Goal: Book appointment/travel/reservation

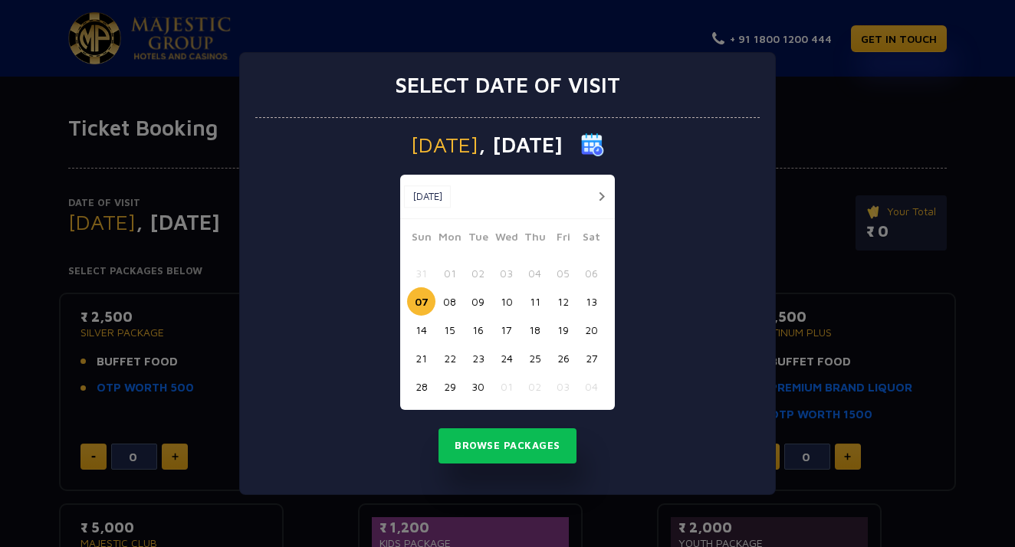
click at [482, 327] on button "16" at bounding box center [478, 330] width 28 height 28
click at [506, 327] on button "17" at bounding box center [506, 330] width 28 height 28
click at [531, 446] on button "Browse Packages" at bounding box center [508, 446] width 138 height 35
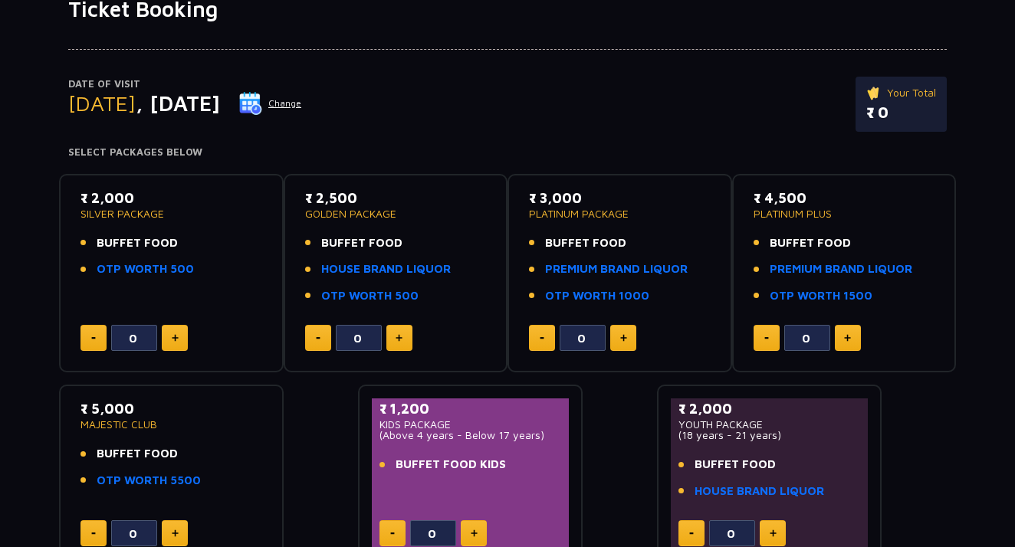
scroll to position [123, 0]
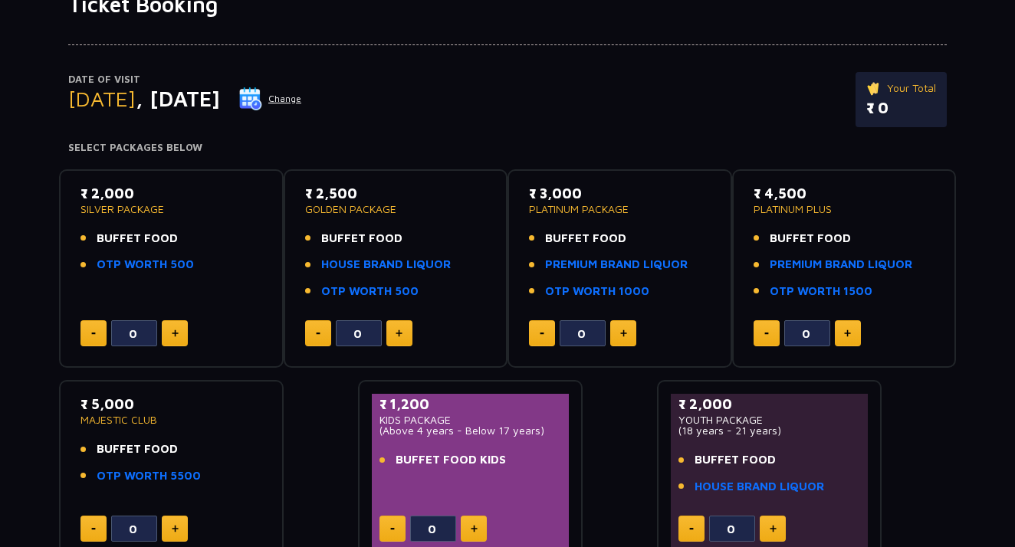
click at [620, 332] on img at bounding box center [623, 334] width 7 height 8
type input "2"
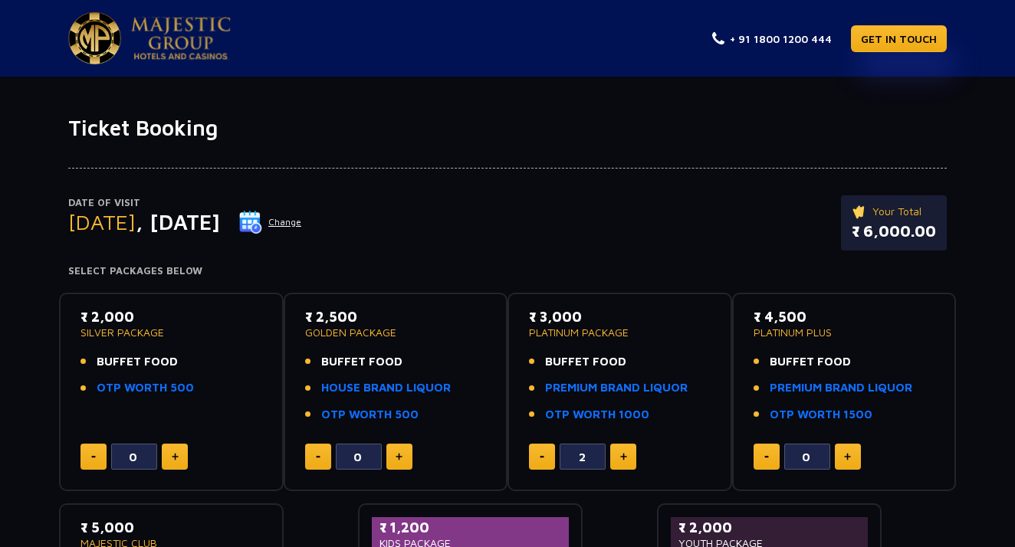
scroll to position [0, 0]
click at [302, 231] on button "Change" at bounding box center [270, 222] width 64 height 25
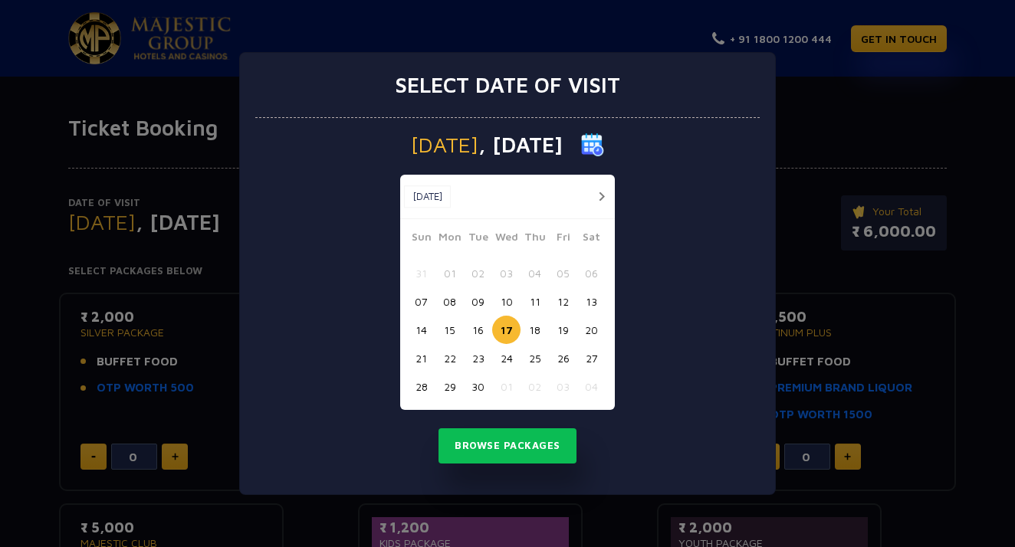
click at [482, 325] on button "16" at bounding box center [478, 330] width 28 height 28
click at [505, 459] on button "Browse Packages" at bounding box center [508, 446] width 138 height 35
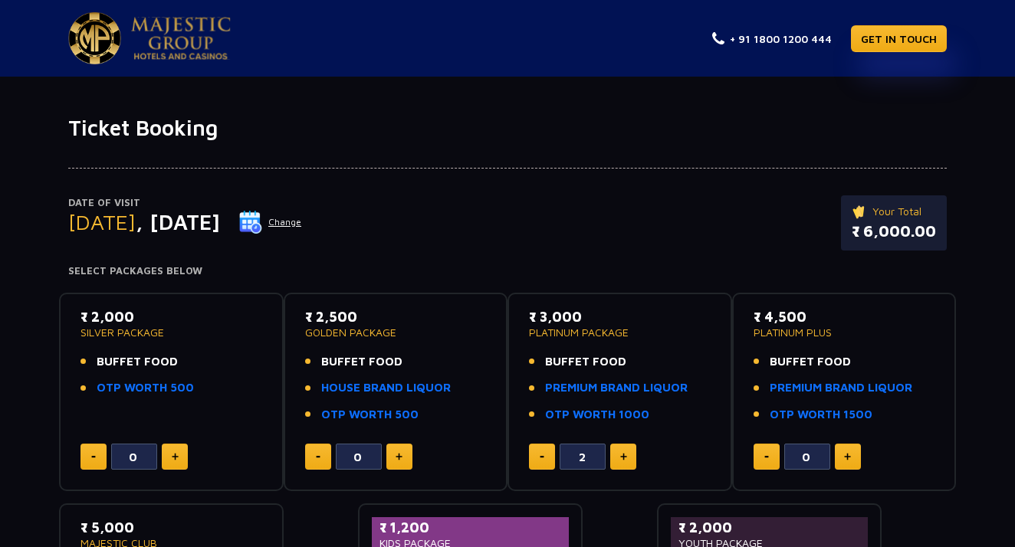
click at [302, 221] on button "Change" at bounding box center [270, 222] width 64 height 25
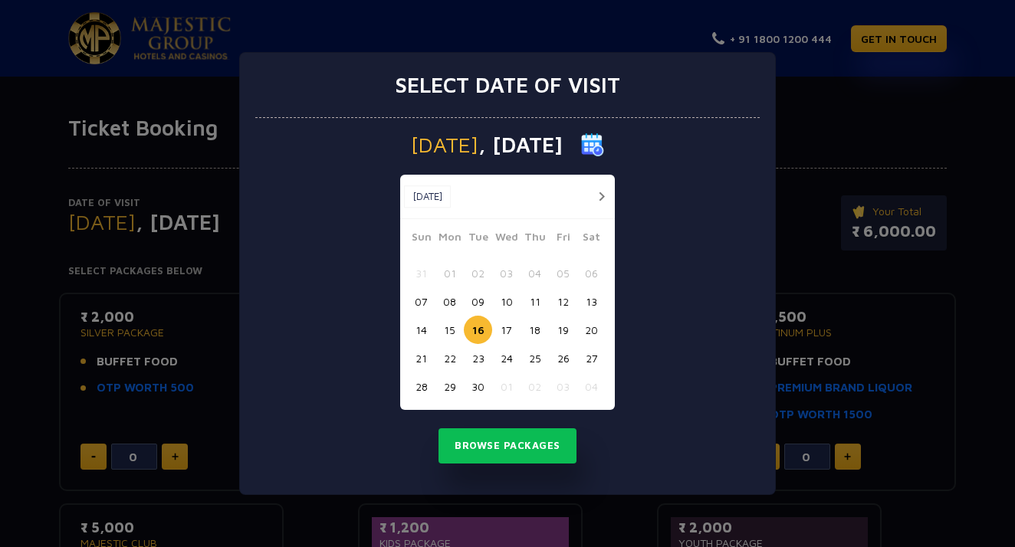
click at [509, 324] on button "17" at bounding box center [506, 330] width 28 height 28
click at [521, 459] on button "Browse Packages" at bounding box center [508, 446] width 138 height 35
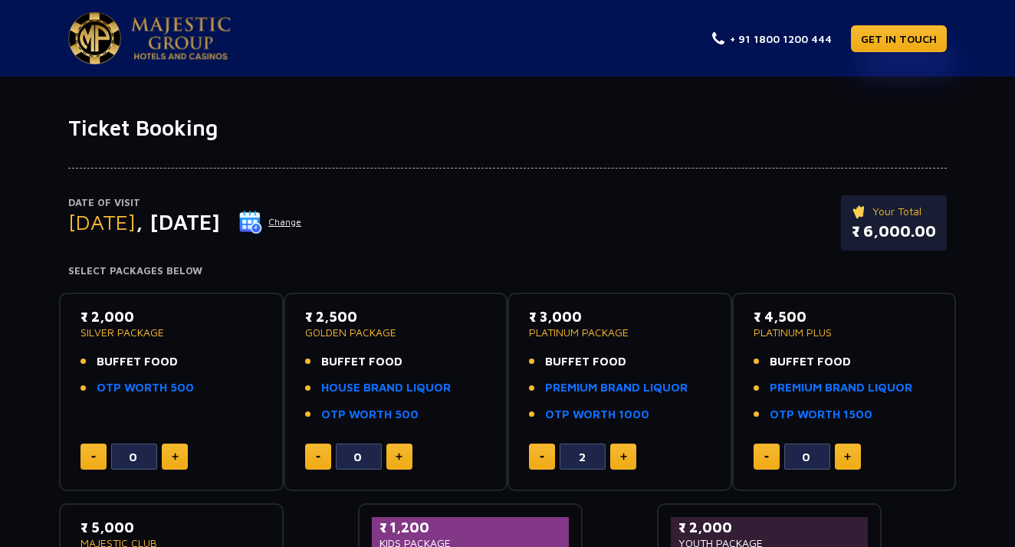
click at [302, 218] on button "Change" at bounding box center [270, 222] width 64 height 25
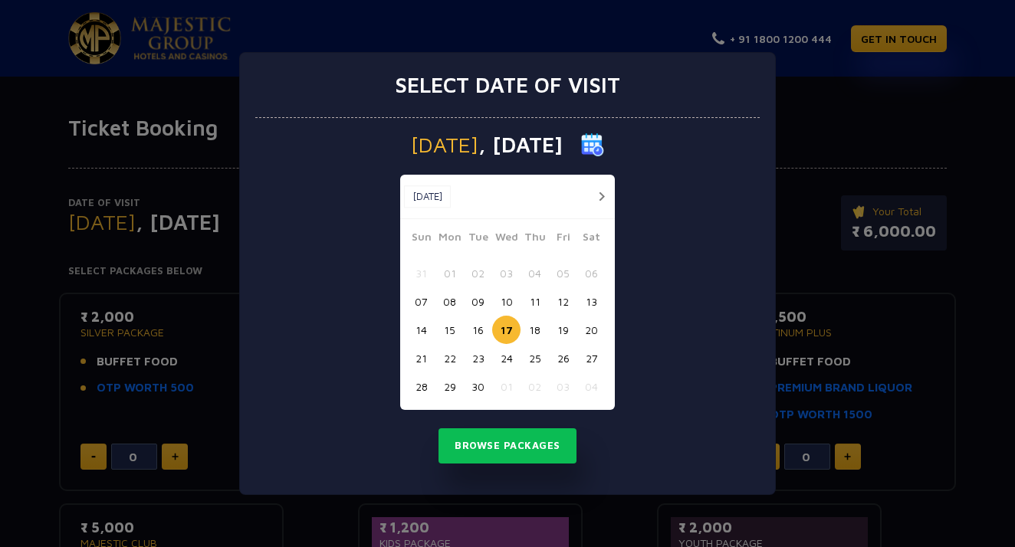
click at [535, 329] on button "18" at bounding box center [535, 330] width 28 height 28
click at [530, 447] on button "Browse Packages" at bounding box center [508, 446] width 138 height 35
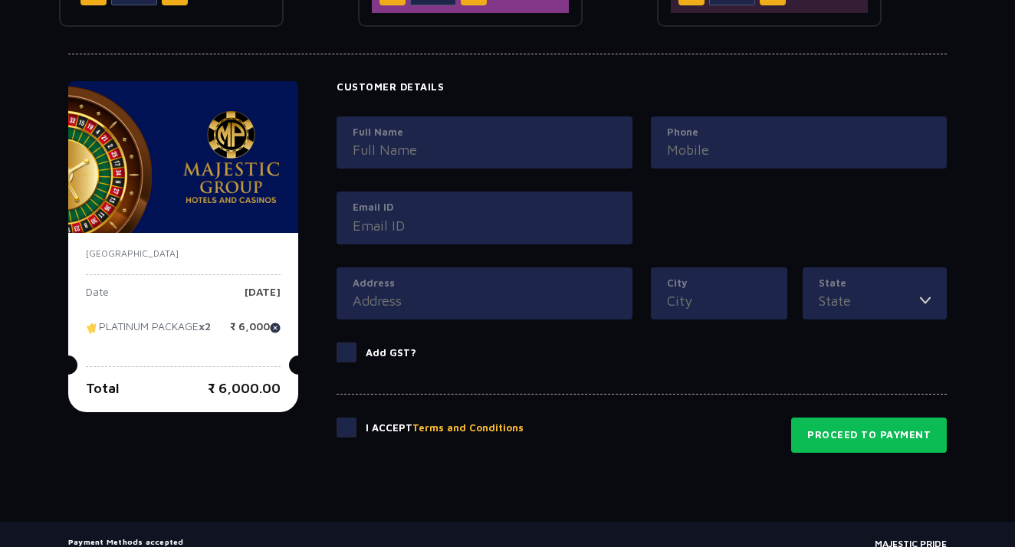
scroll to position [673, 0]
